Goal: Information Seeking & Learning: Learn about a topic

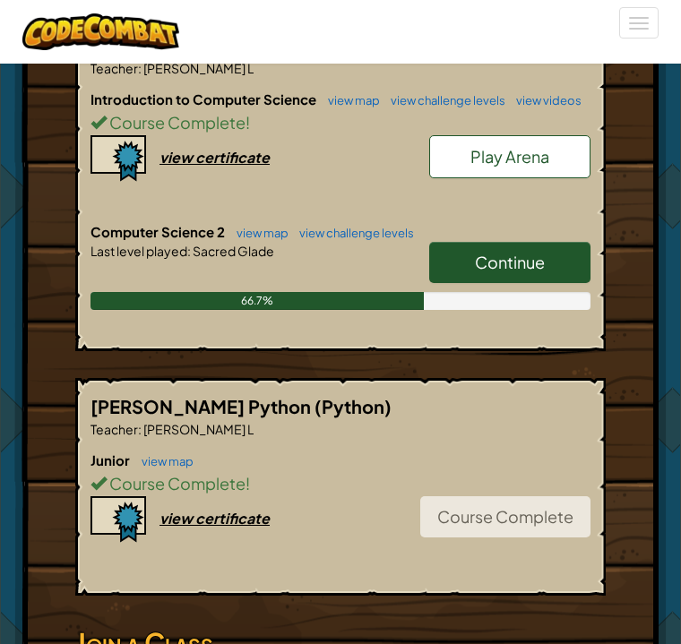
scroll to position [576, 0]
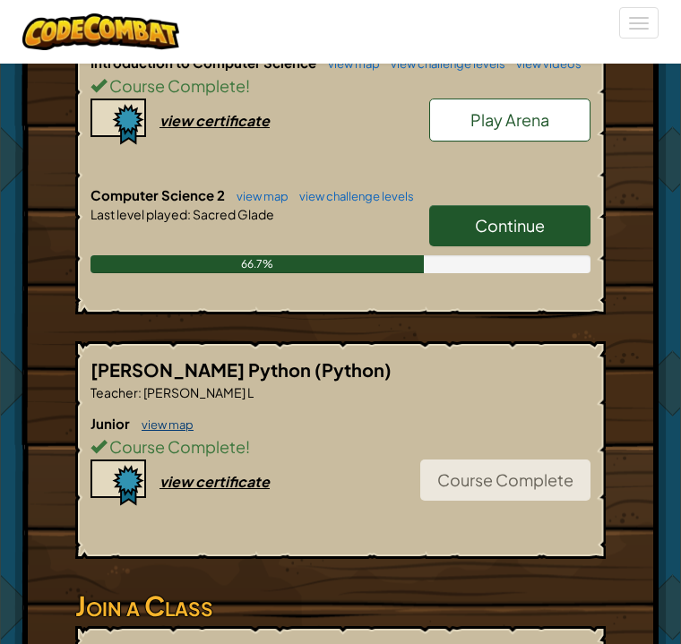
click at [167, 425] on link "view map" at bounding box center [163, 425] width 61 height 14
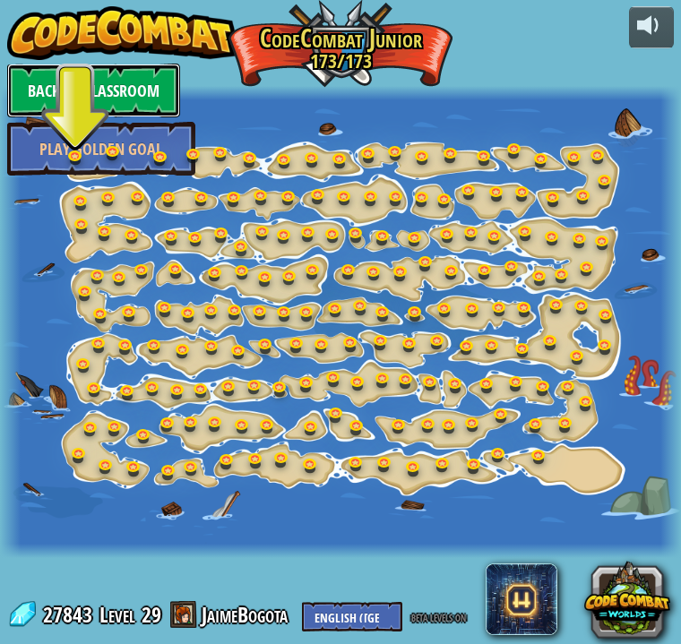
click at [143, 84] on link "Back to Classroom" at bounding box center [93, 91] width 173 height 54
